Goal: Task Accomplishment & Management: Complete application form

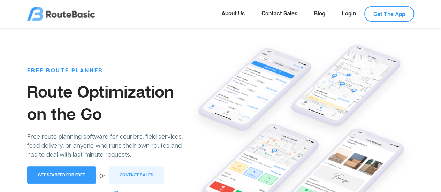
scroll to position [59, 0]
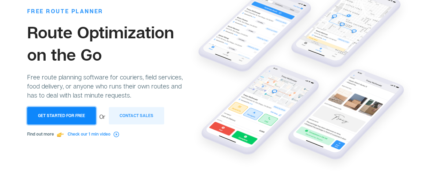
click at [73, 113] on button "Get Started for Free" at bounding box center [61, 115] width 69 height 17
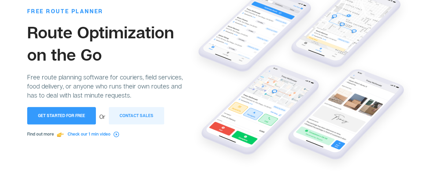
scroll to position [0, 0]
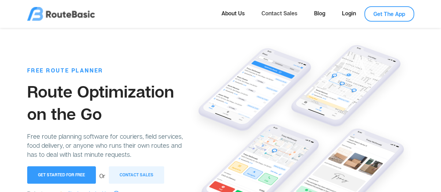
click at [281, 10] on link "Contact Sales" at bounding box center [279, 13] width 53 height 14
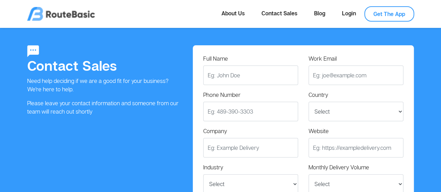
click at [58, 14] on img at bounding box center [61, 14] width 68 height 14
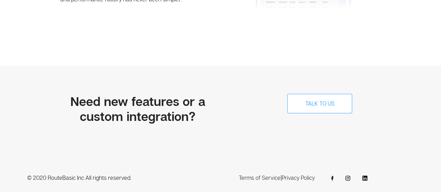
scroll to position [1637, 0]
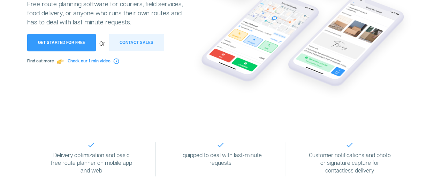
scroll to position [150, 0]
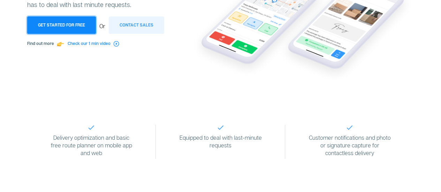
click at [59, 25] on button "Get Started for Free" at bounding box center [61, 24] width 69 height 17
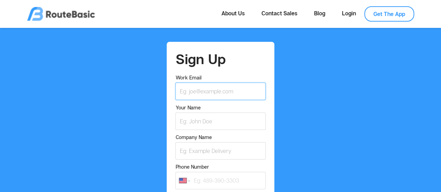
click at [219, 91] on input "Work Email" at bounding box center [220, 91] width 90 height 17
type input "justin.cerantola@gmail.com"
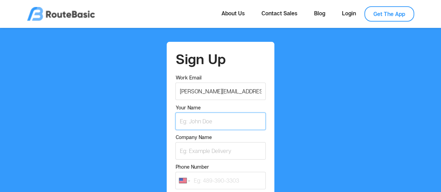
click at [217, 121] on input "Your Name" at bounding box center [220, 121] width 90 height 17
type input "Justin"
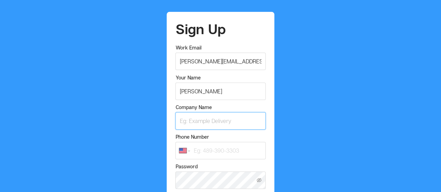
scroll to position [36, 0]
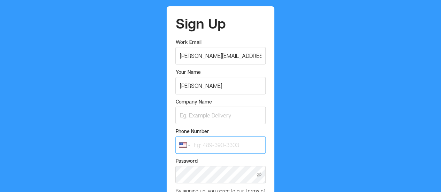
click at [233, 150] on input "Phone Number" at bounding box center [220, 144] width 90 height 17
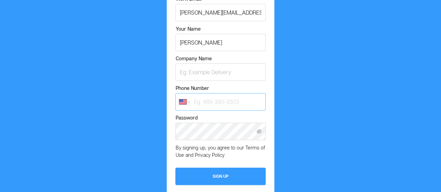
scroll to position [79, 0]
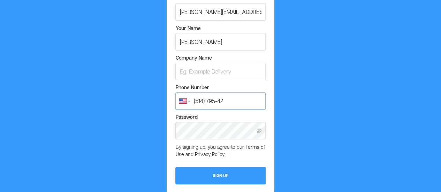
type input "(514) 795-421"
select select "CA"
type input "(514) 795-4216"
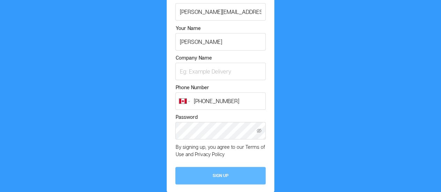
click at [227, 177] on button "Sign Up" at bounding box center [220, 175] width 90 height 17
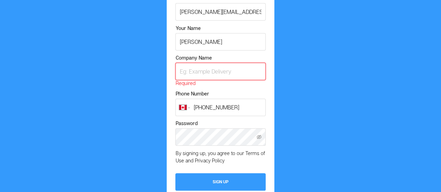
click at [204, 73] on input "Company Name" at bounding box center [220, 71] width 90 height 17
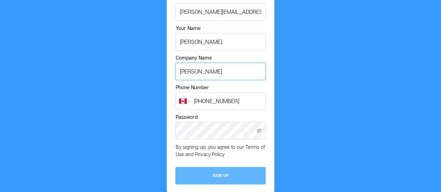
type input "Justin"
click at [219, 173] on button "Sign Up" at bounding box center [220, 175] width 90 height 17
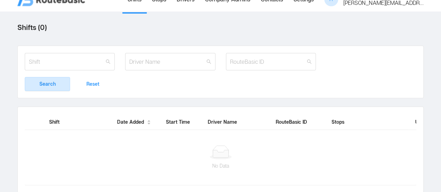
scroll to position [49, 0]
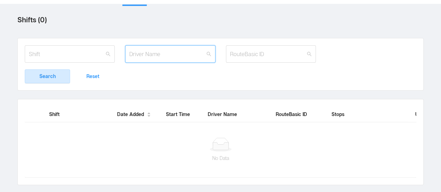
click at [197, 55] on input "text" at bounding box center [170, 53] width 90 height 17
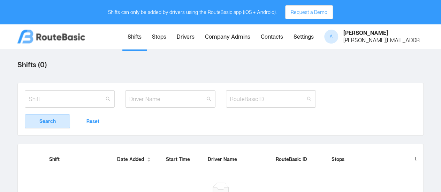
click at [270, 33] on link "Contacts" at bounding box center [271, 37] width 33 height 24
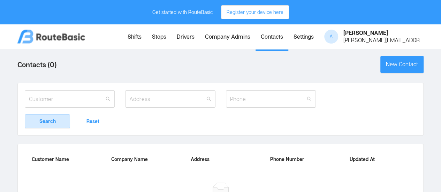
click at [307, 38] on link "Settings" at bounding box center [303, 37] width 31 height 24
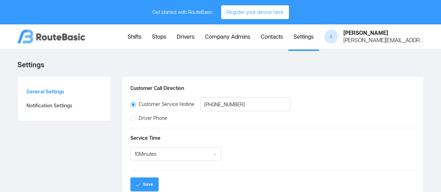
click at [373, 37] on div "justin.cerantola@gmail.com" at bounding box center [383, 40] width 80 height 6
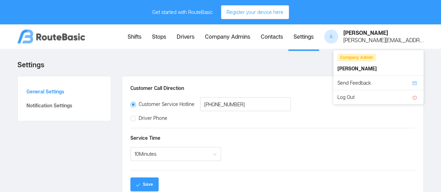
click at [299, 76] on div "Customer Call Direction Customer Service Hotline +15147954216 Driver Phone Serv…" at bounding box center [272, 137] width 301 height 123
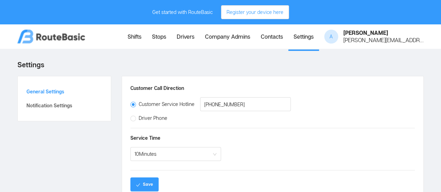
click at [276, 39] on link "Contacts" at bounding box center [271, 37] width 33 height 24
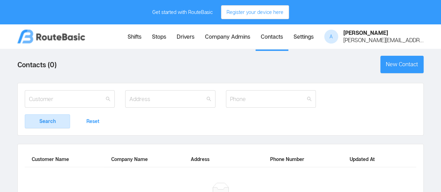
click at [231, 42] on link "Company Admins" at bounding box center [228, 37] width 56 height 24
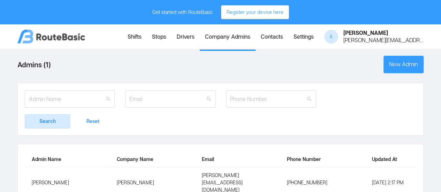
scroll to position [0, 0]
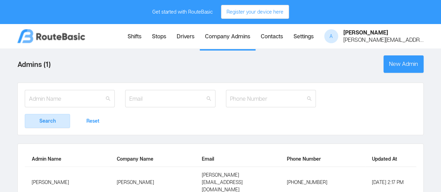
click at [187, 38] on link "Drivers" at bounding box center [185, 37] width 28 height 24
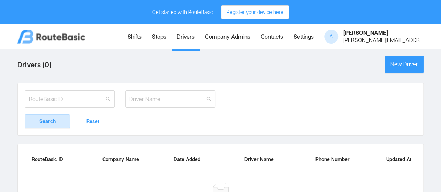
click at [156, 44] on link "Stops" at bounding box center [159, 37] width 25 height 24
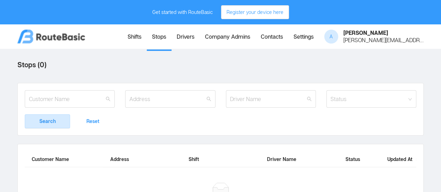
click at [131, 34] on link "Shifts" at bounding box center [134, 37] width 24 height 24
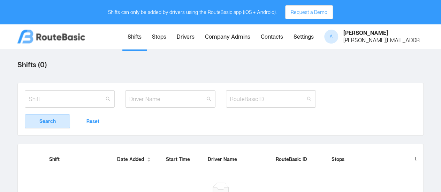
click at [155, 39] on link "Stops" at bounding box center [159, 37] width 25 height 24
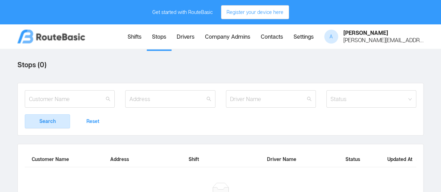
scroll to position [49, 0]
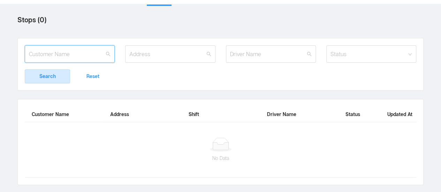
click at [86, 46] on input "text" at bounding box center [70, 53] width 90 height 17
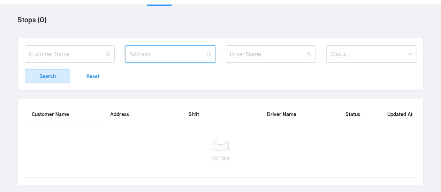
click at [182, 45] on input "text" at bounding box center [170, 53] width 90 height 17
click at [264, 58] on div at bounding box center [271, 54] width 90 height 18
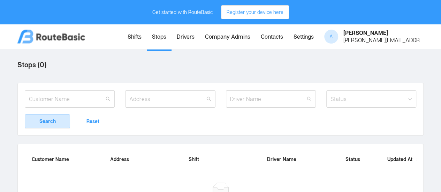
click at [410, 118] on div "Search Reset" at bounding box center [220, 121] width 391 height 14
click at [394, 101] on div "Status" at bounding box center [367, 98] width 74 height 7
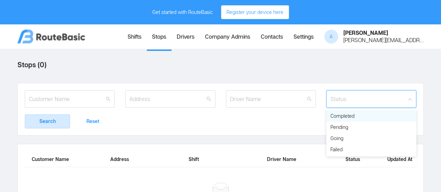
click at [395, 101] on div "Status" at bounding box center [367, 98] width 74 height 7
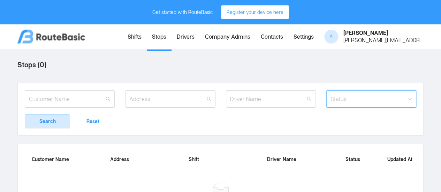
click at [385, 128] on div "Search Reset" at bounding box center [220, 121] width 391 height 14
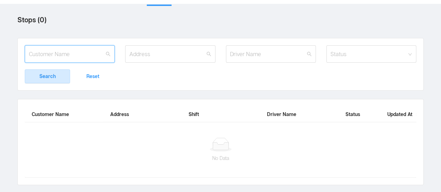
click at [99, 50] on input "text" at bounding box center [70, 53] width 90 height 17
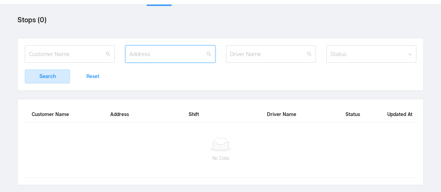
click at [152, 54] on input "text" at bounding box center [170, 53] width 90 height 17
type input "433 rue alphonse dumoulin"
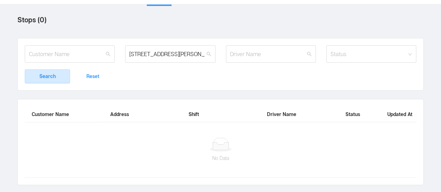
click at [54, 72] on button "Search" at bounding box center [47, 76] width 45 height 14
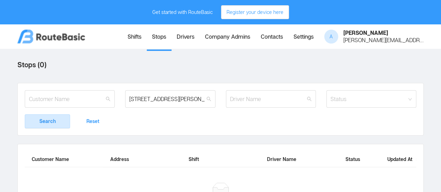
click at [42, 65] on label "Stops ( 0 )" at bounding box center [31, 64] width 29 height 17
click at [179, 36] on link "Drivers" at bounding box center [185, 37] width 28 height 24
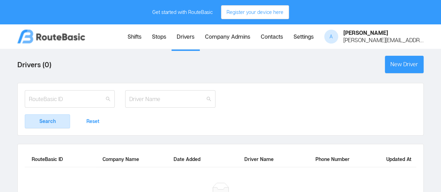
click at [139, 35] on link "Shifts" at bounding box center [134, 37] width 24 height 24
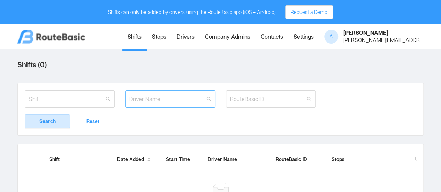
scroll to position [49, 0]
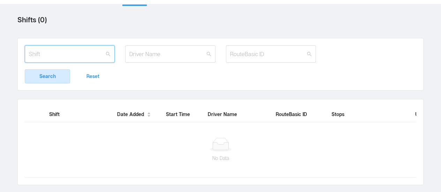
click at [64, 49] on input "text" at bounding box center [70, 53] width 90 height 17
click at [206, 38] on div "Search Reset" at bounding box center [220, 64] width 406 height 53
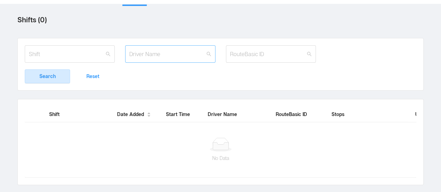
scroll to position [0, 0]
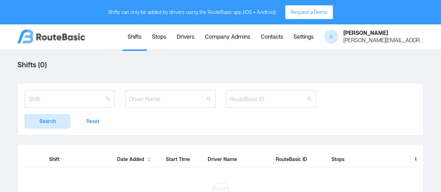
click at [270, 33] on link "Contacts" at bounding box center [271, 37] width 33 height 24
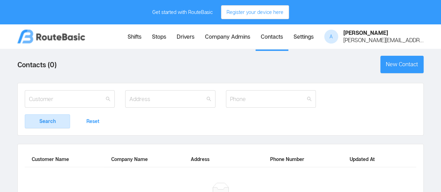
click at [160, 52] on main "Contacts ( 0 ) New Contact Search Reset Customer Name Company Name Address Phon…" at bounding box center [220, 143] width 441 height 188
click at [157, 37] on link "Stops" at bounding box center [159, 37] width 25 height 24
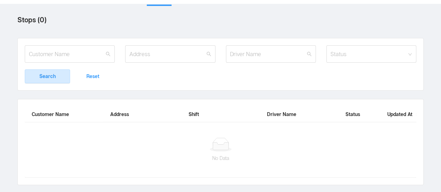
scroll to position [49, 0]
click at [224, 143] on icon at bounding box center [220, 145] width 22 height 14
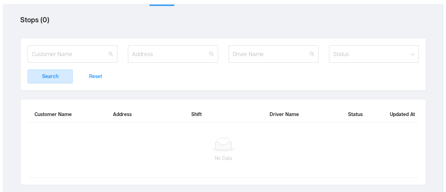
scroll to position [0, 0]
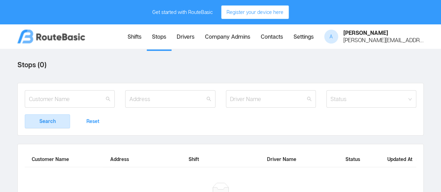
click at [229, 14] on button "Register your device here" at bounding box center [255, 12] width 68 height 14
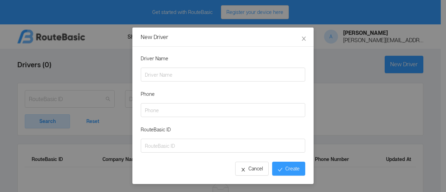
scroll to position [7, 0]
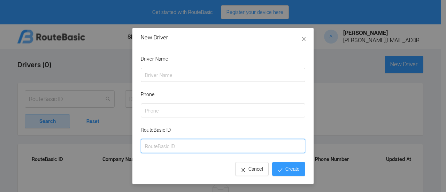
click at [208, 146] on input "RouteBasic ID" at bounding box center [223, 146] width 164 height 14
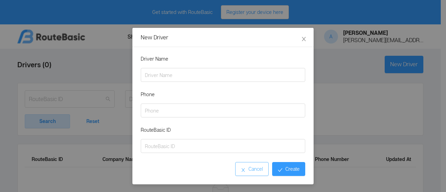
click at [252, 170] on button "Cancel" at bounding box center [251, 169] width 33 height 14
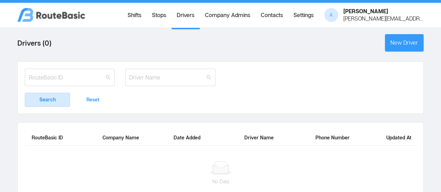
scroll to position [0, 0]
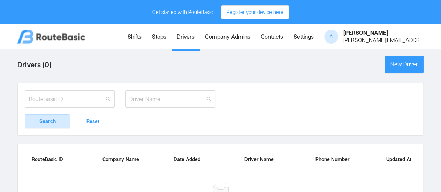
click at [166, 13] on div "Get started with RouteBasic" at bounding box center [182, 12] width 60 height 14
click at [302, 36] on link "Settings" at bounding box center [303, 37] width 31 height 24
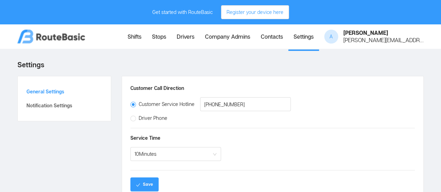
click at [265, 32] on link "Contacts" at bounding box center [271, 37] width 33 height 24
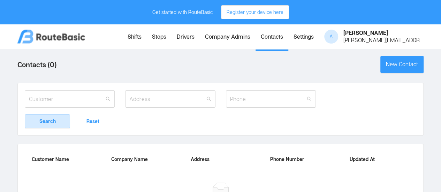
click at [367, 34] on div "Justin" at bounding box center [383, 33] width 80 height 6
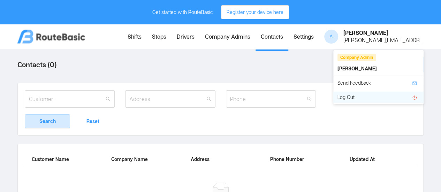
click at [387, 100] on li "Log Out" at bounding box center [378, 97] width 90 height 11
